Goal: Find specific page/section: Find specific page/section

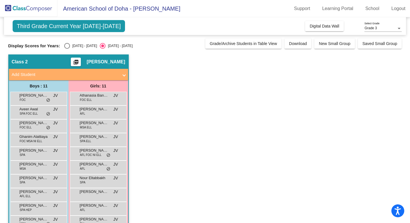
scroll to position [29, 0]
click at [66, 46] on div "Select an option" at bounding box center [67, 46] width 6 height 6
click at [67, 49] on input "[DATE] - [DATE]" at bounding box center [67, 49] width 0 height 0
radio input "true"
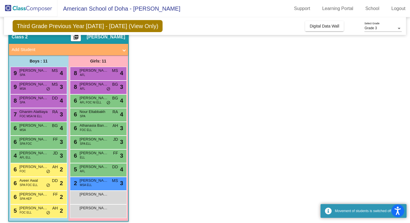
scroll to position [29, 0]
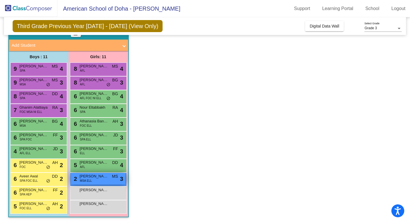
click at [105, 180] on div "2 Fatima Almohsin MSA ELL MS lock do_not_disturb_alt 3" at bounding box center [98, 179] width 55 height 12
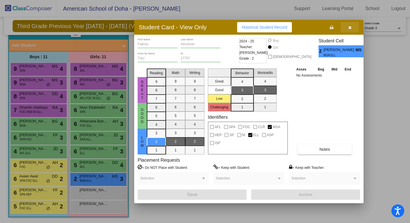
click at [350, 28] on icon "button" at bounding box center [349, 28] width 3 height 4
